Goal: Task Accomplishment & Management: Manage account settings

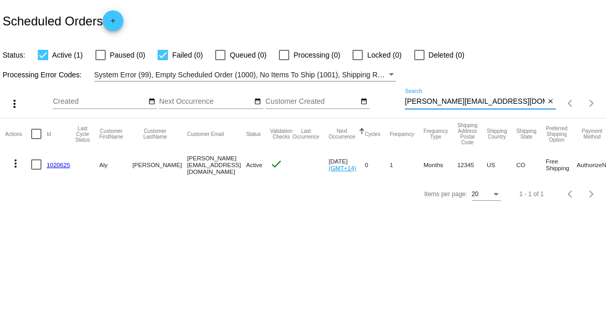
drag, startPoint x: 491, startPoint y: 105, endPoint x: 389, endPoint y: 101, distance: 101.7
click at [389, 101] on div "more_vert Sep Jan Feb Mar [DATE]" at bounding box center [303, 99] width 606 height 37
click at [59, 163] on link "1020625" at bounding box center [58, 164] width 23 height 7
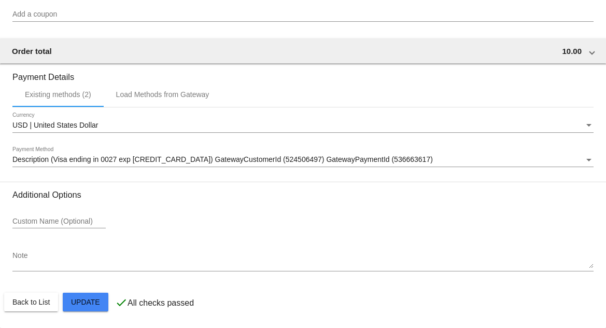
scroll to position [840, 0]
click at [72, 157] on span "Description (Visa ending in 0027 exp [CREDIT_CARD_DATA]) GatewayCustomerId (524…" at bounding box center [222, 159] width 420 height 8
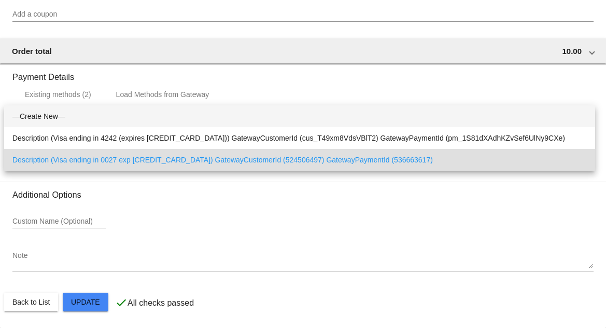
click at [51, 117] on span "—Create New—" at bounding box center [299, 116] width 574 height 22
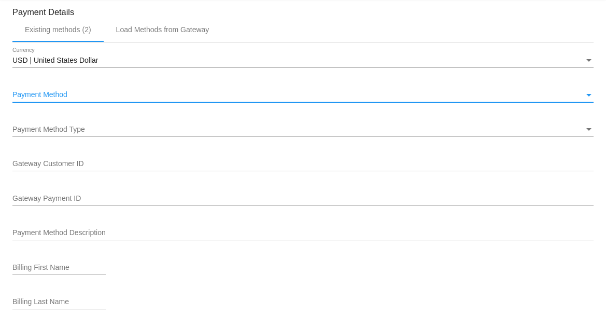
scroll to position [900, 0]
click at [71, 132] on span "Payment Method Type" at bounding box center [48, 128] width 73 height 8
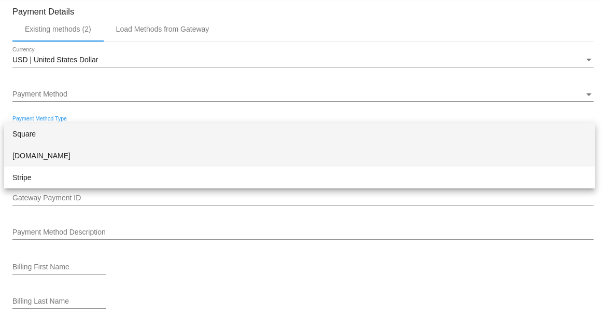
click at [46, 157] on span "[DOMAIN_NAME]" at bounding box center [299, 156] width 574 height 22
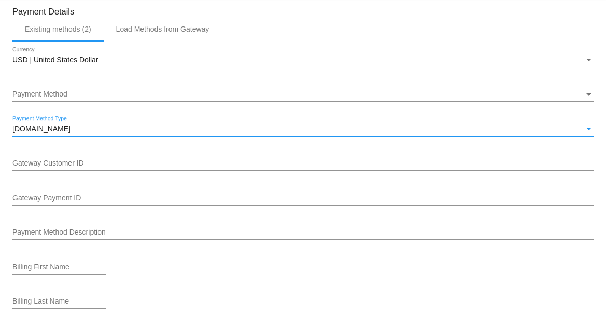
click at [97, 171] on div "Gateway Customer ID" at bounding box center [302, 160] width 581 height 20
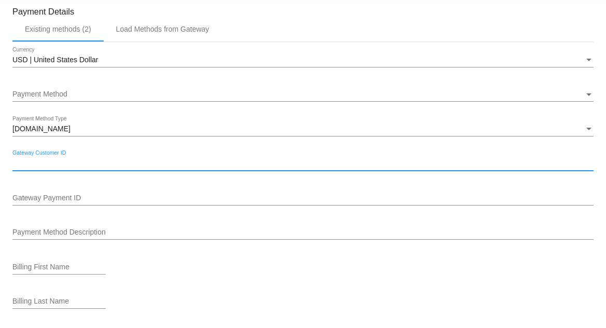
click at [89, 167] on input "Gateway Customer ID" at bounding box center [302, 163] width 581 height 8
paste input "524506497"
type input "524506497"
click at [51, 201] on input "Gateway Payment ID" at bounding box center [302, 198] width 581 height 8
paste input "536663617"
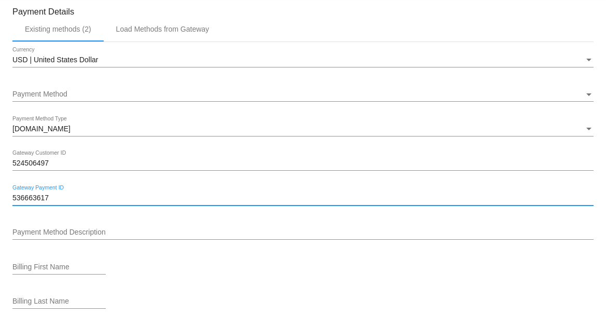
type input "536663617"
click at [71, 236] on input "Payment Method Description" at bounding box center [302, 232] width 581 height 8
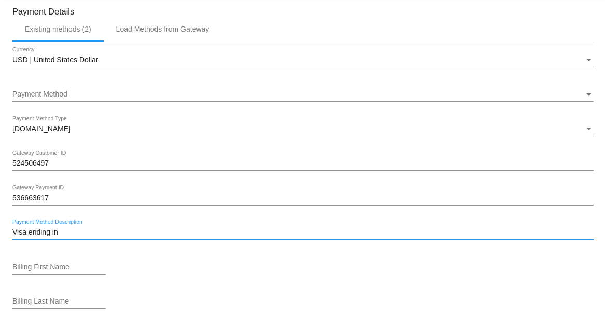
paste input "XXXX0027"
drag, startPoint x: 81, startPoint y: 236, endPoint x: 56, endPoint y: 236, distance: 24.4
click at [56, 236] on input "Visa ending in XXXX0027" at bounding box center [302, 232] width 581 height 8
click at [87, 236] on input "Visa ending in 0027" at bounding box center [302, 232] width 581 height 8
paste input "10/28"
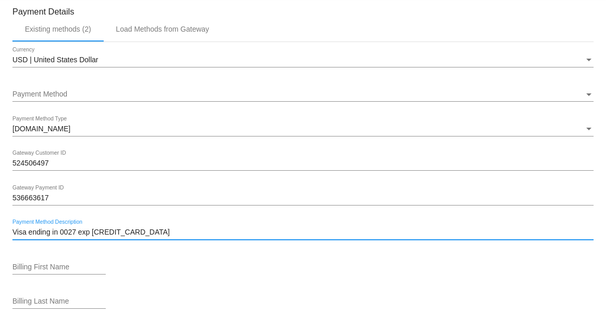
click at [91, 236] on input "Visa ending in 0027 exp [CREDIT_CARD_DATA]" at bounding box center [302, 232] width 581 height 8
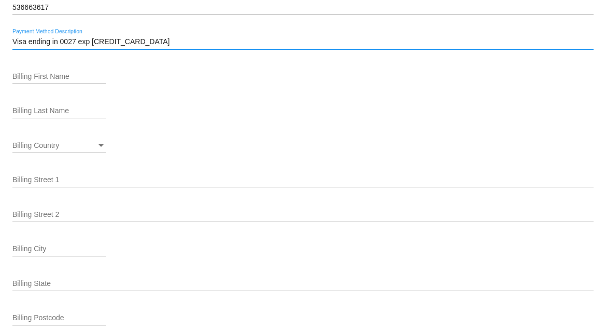
scroll to position [1091, 0]
type input "Visa ending in 0027 exp [CREDIT_CARD_DATA]"
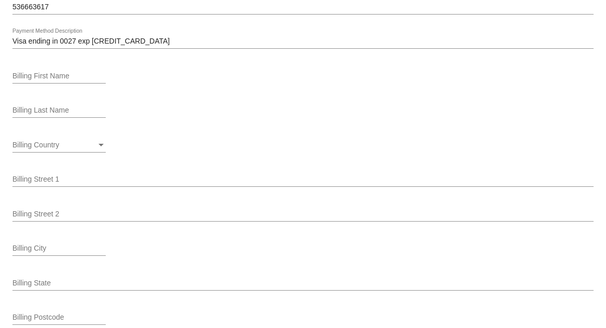
click at [65, 144] on div "Billing Country Billing Country" at bounding box center [58, 142] width 93 height 20
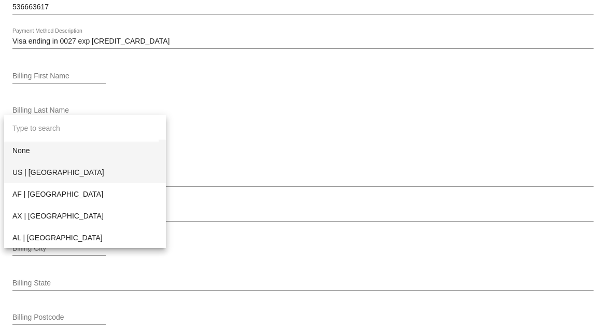
drag, startPoint x: 55, startPoint y: 168, endPoint x: 54, endPoint y: 155, distance: 13.0
click at [54, 168] on span "US | [GEOGRAPHIC_DATA]" at bounding box center [84, 172] width 145 height 22
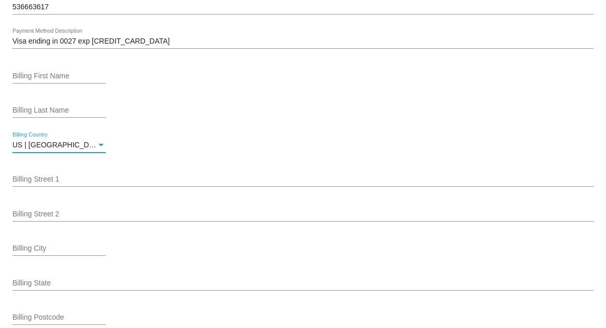
click at [61, 80] on input "Billing First Name" at bounding box center [58, 76] width 93 height 8
click at [32, 78] on input "Billing First Name" at bounding box center [58, 76] width 93 height 8
type input "New"
type input "[PERSON_NAME]"
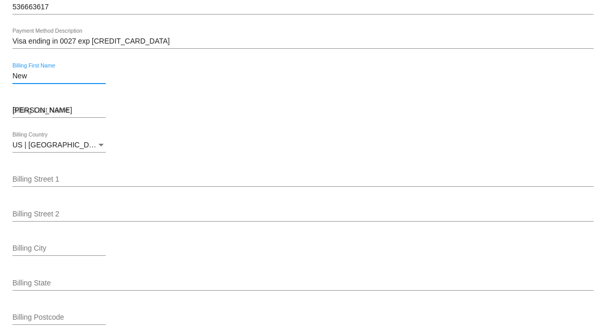
type input "[STREET_ADDRESS]"
type input "[GEOGRAPHIC_DATA]"
type input "[US_STATE]"
type input "80127"
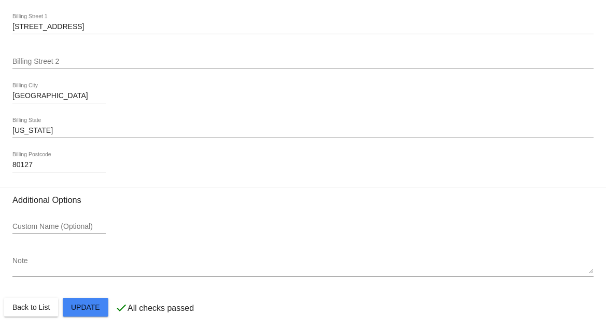
scroll to position [1257, 0]
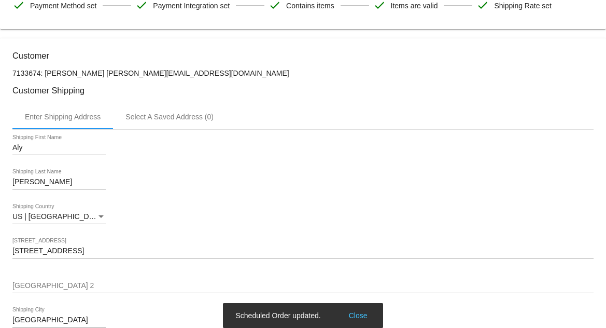
scroll to position [0, 0]
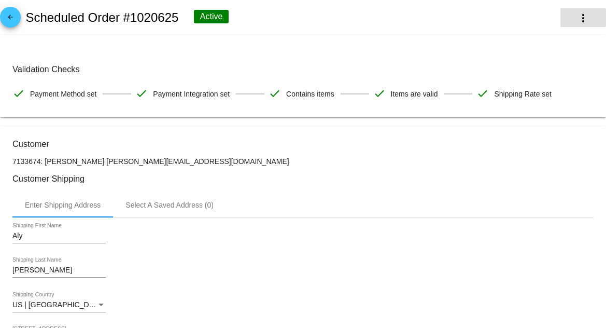
click at [586, 17] on button "more_vert" at bounding box center [583, 17] width 46 height 19
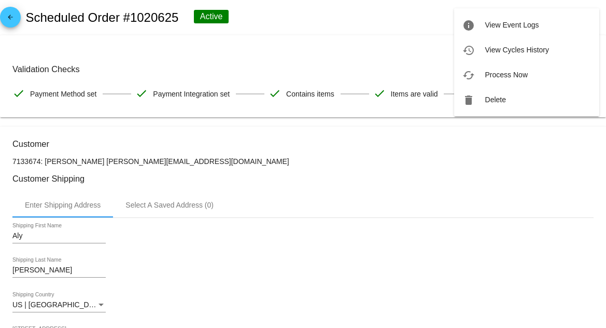
click at [256, 182] on div at bounding box center [303, 164] width 606 height 328
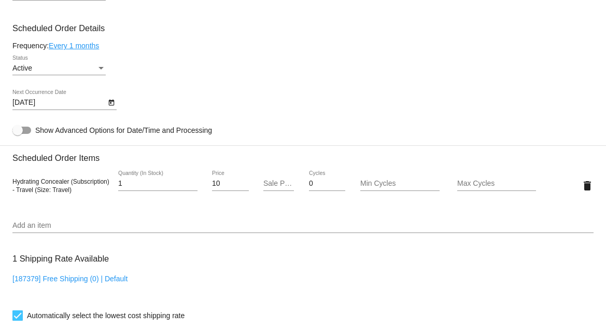
scroll to position [490, 0]
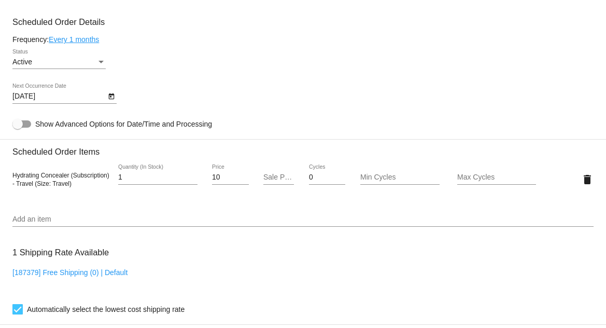
click at [63, 74] on div "Active Status" at bounding box center [58, 64] width 93 height 30
click at [51, 58] on div "Active Status" at bounding box center [58, 59] width 93 height 20
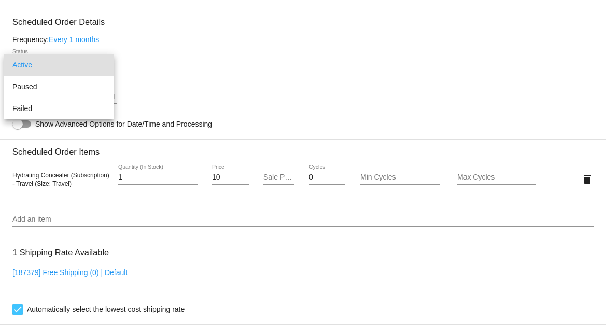
click at [221, 89] on div at bounding box center [303, 164] width 606 height 328
